Goal: Information Seeking & Learning: Learn about a topic

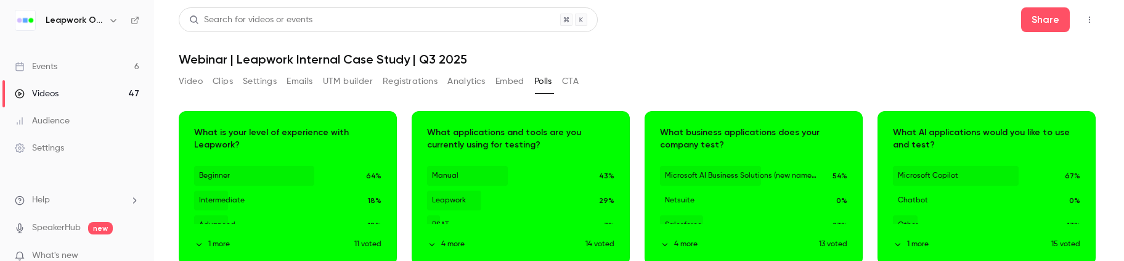
scroll to position [0, 233]
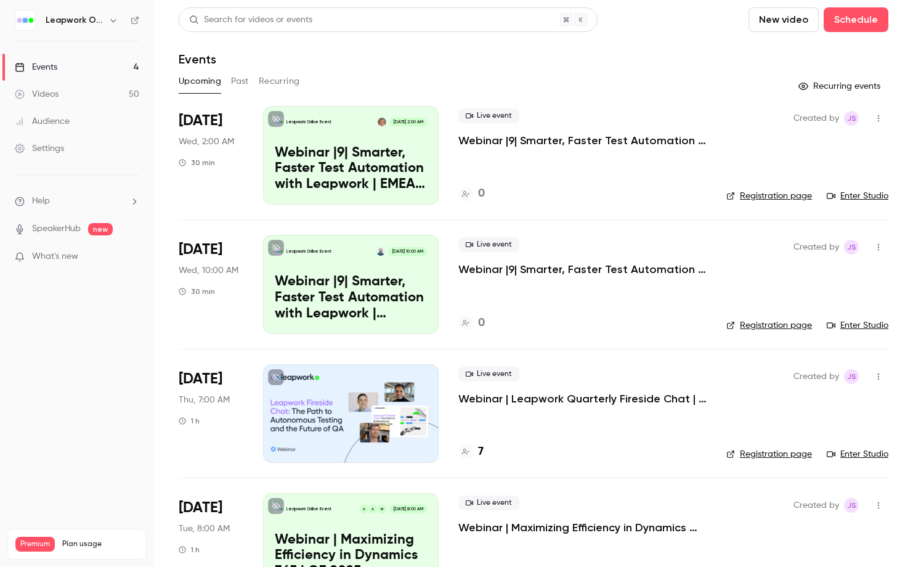
scroll to position [47, 0]
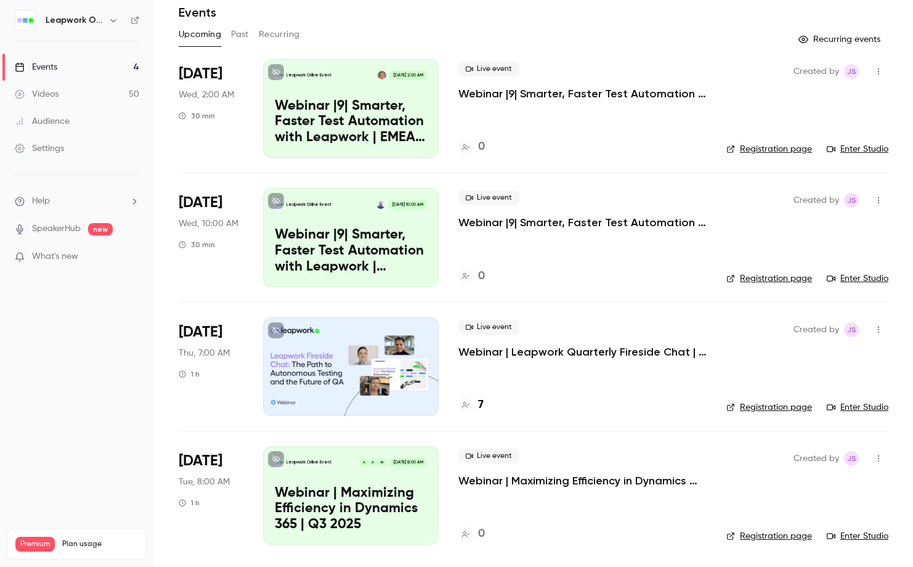
click at [240, 78] on div "[DATE] Wed, 2:00 AM 30 min" at bounding box center [211, 108] width 65 height 99
click at [239, 76] on div "Sep 24 Wed, 2:00 AM 30 min" at bounding box center [211, 108] width 65 height 99
click at [236, 78] on div "Sep 24 Wed, 2:00 AM 30 min" at bounding box center [211, 108] width 65 height 99
click at [241, 78] on div "Sep 24 Wed, 2:00 AM 30 min" at bounding box center [211, 108] width 65 height 99
click at [238, 31] on button "Past" at bounding box center [240, 35] width 18 height 20
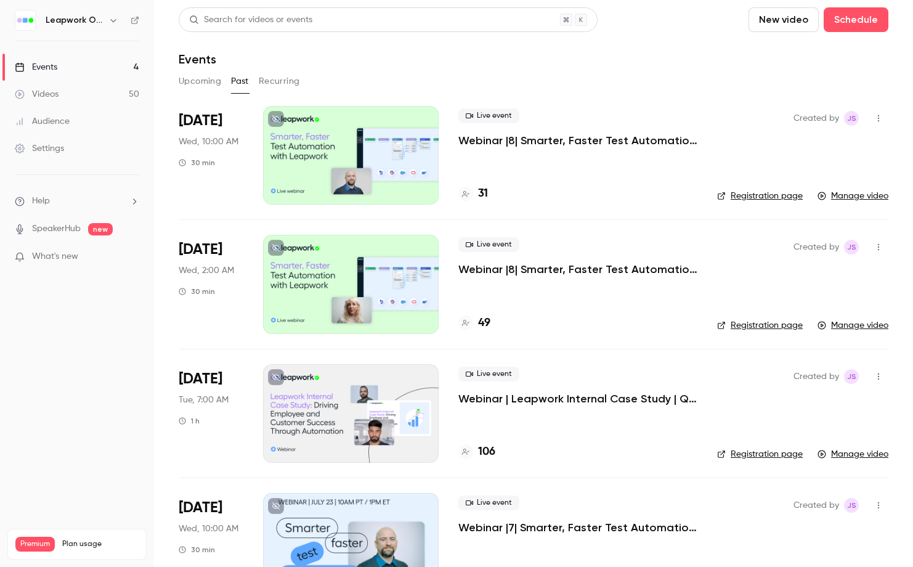
click at [336, 417] on div at bounding box center [351, 413] width 176 height 99
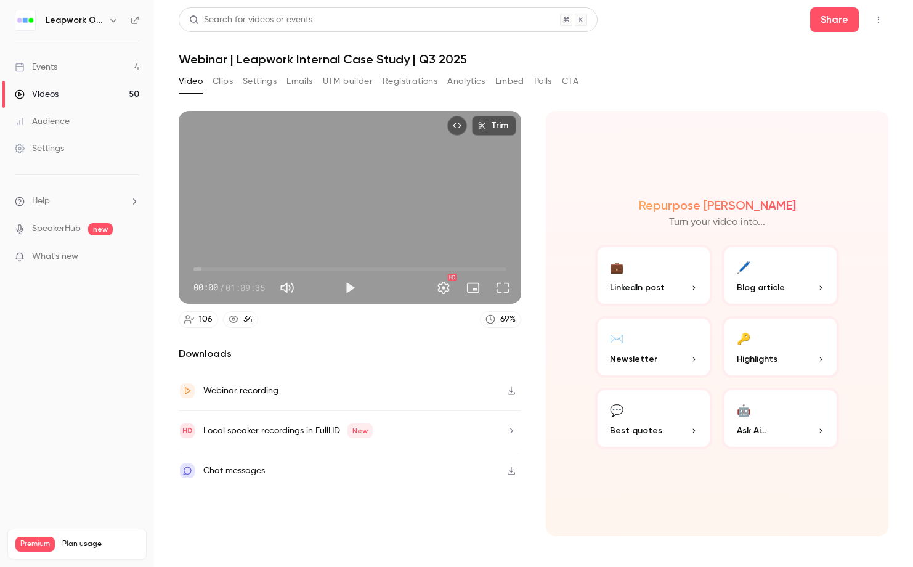
click at [417, 82] on button "Registrations" at bounding box center [410, 81] width 55 height 20
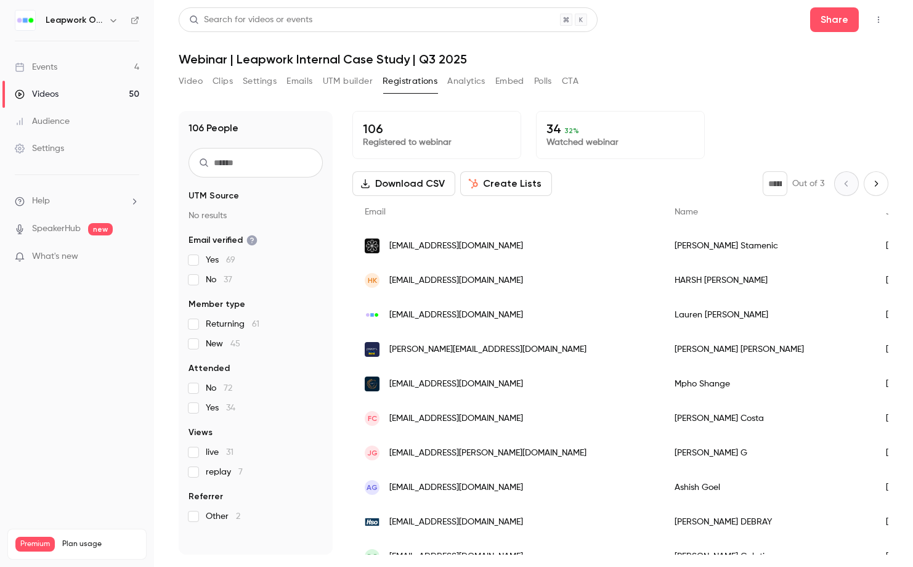
click at [260, 79] on button "Settings" at bounding box center [260, 81] width 34 height 20
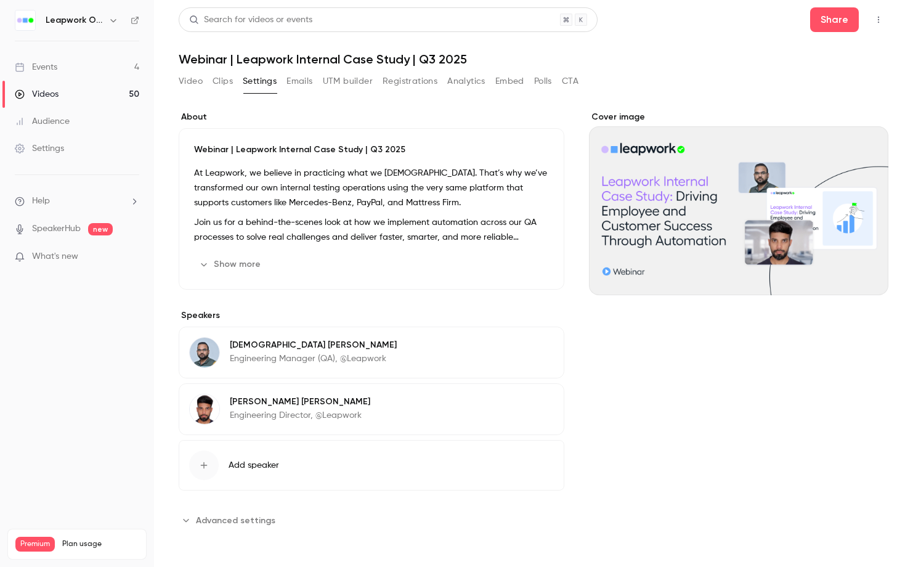
click at [219, 258] on button "Show more" at bounding box center [231, 264] width 74 height 20
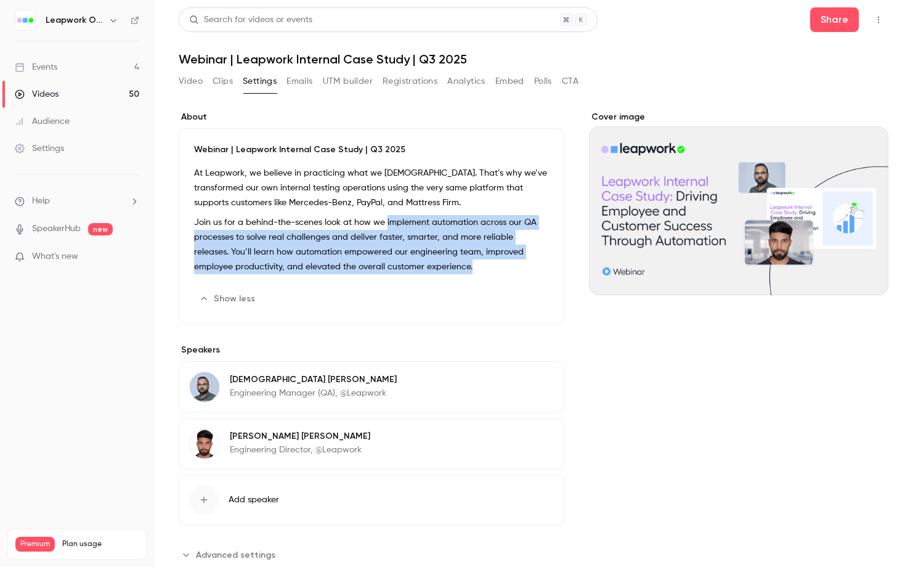
drag, startPoint x: 472, startPoint y: 264, endPoint x: 386, endPoint y: 221, distance: 96.1
click at [386, 221] on p "Join us for a behind-the-scenes look at how we implement automation across our …" at bounding box center [371, 244] width 355 height 59
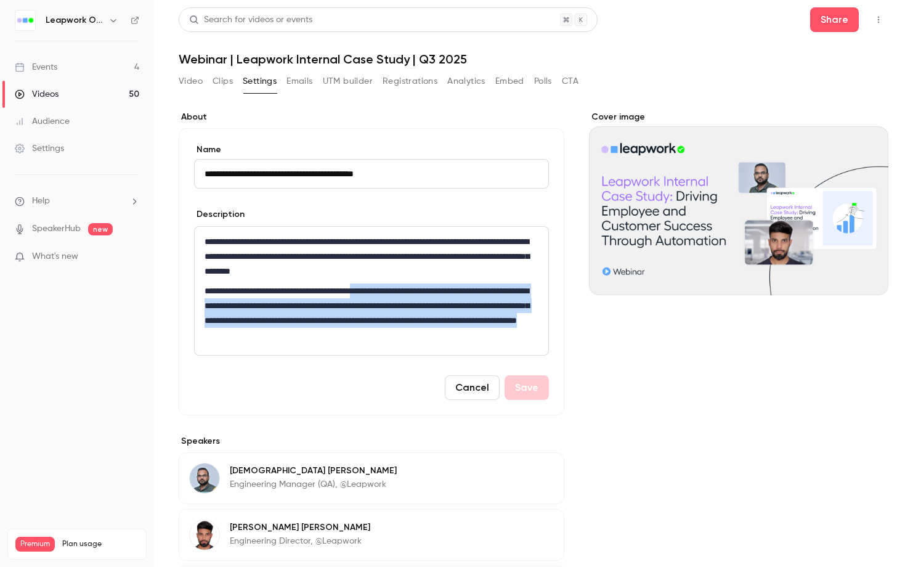
drag, startPoint x: 484, startPoint y: 328, endPoint x: 402, endPoint y: 291, distance: 90.4
click at [396, 291] on p "**********" at bounding box center [369, 312] width 328 height 59
copy p "**********"
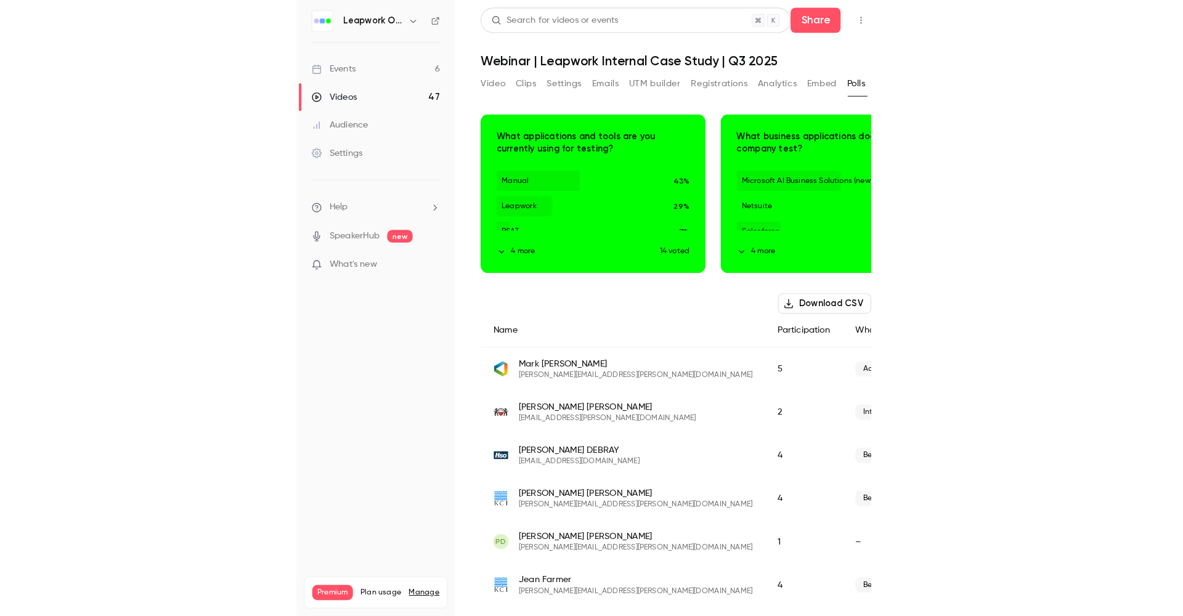
scroll to position [0, 179]
